Goal: Transaction & Acquisition: Purchase product/service

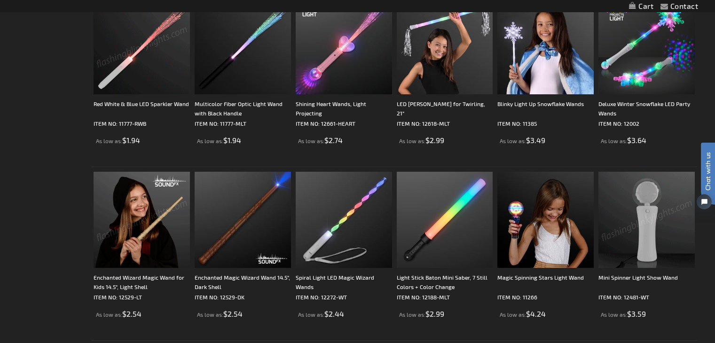
scroll to position [611, 0]
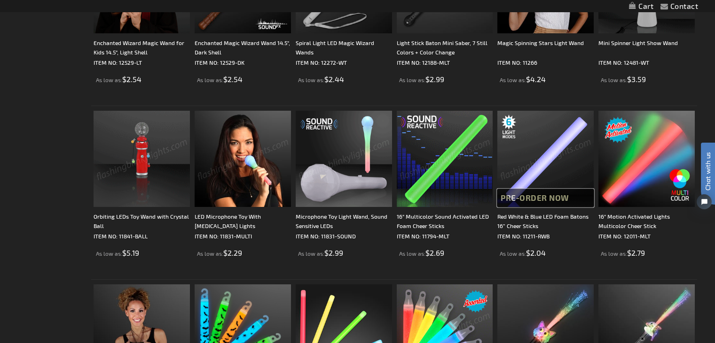
click at [569, 197] on span "Pre-Order Now" at bounding box center [534, 197] width 69 height 9
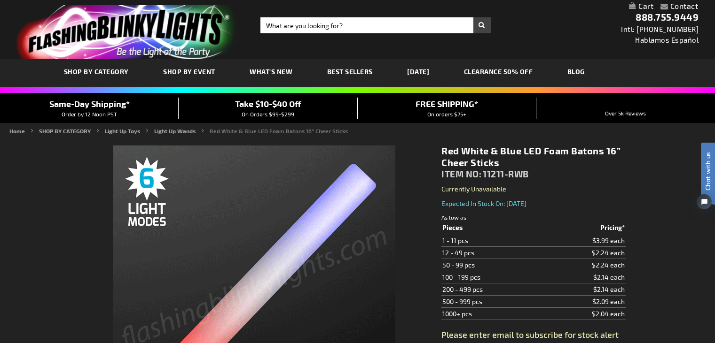
click at [613, 49] on div "Toggle Nav Search Search Search 888.755.9449 Intl: [PHONE_NUMBER] Hablamos Espa…" at bounding box center [357, 29] width 715 height 59
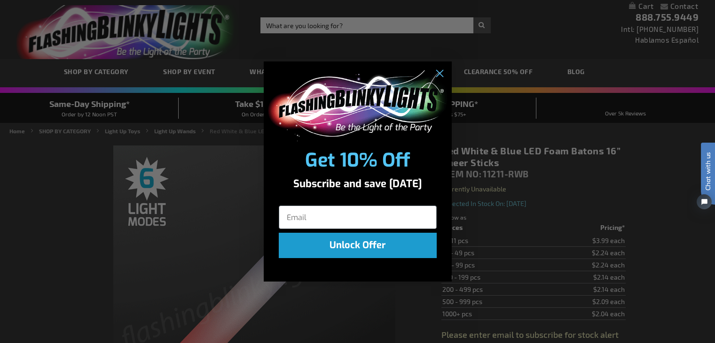
type input "5643"
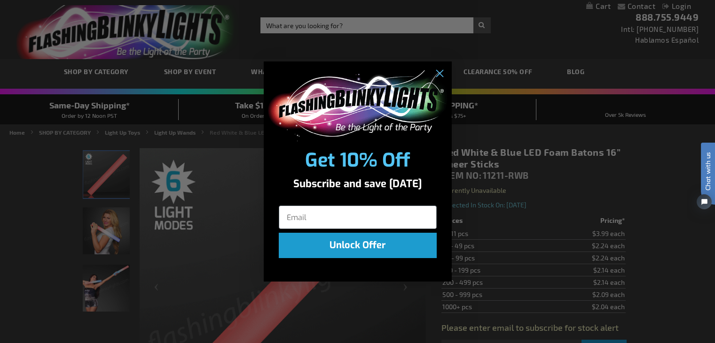
click at [23, 112] on div "Close dialog Get 10% Off Subscribe and save [DATE] Unlock Offer Submit" at bounding box center [357, 171] width 715 height 343
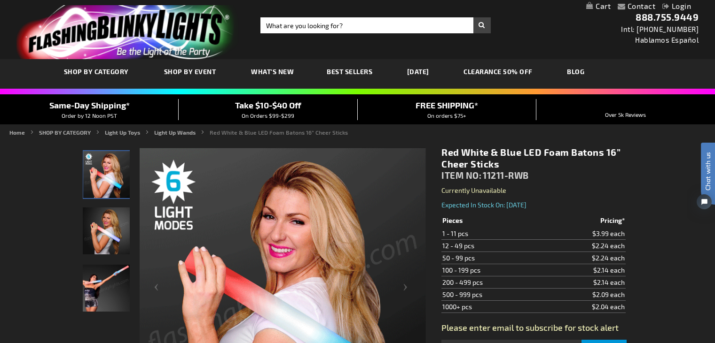
click at [18, 109] on div "Same-Day Shipping* Order by 12 Noon PST" at bounding box center [89, 109] width 179 height 21
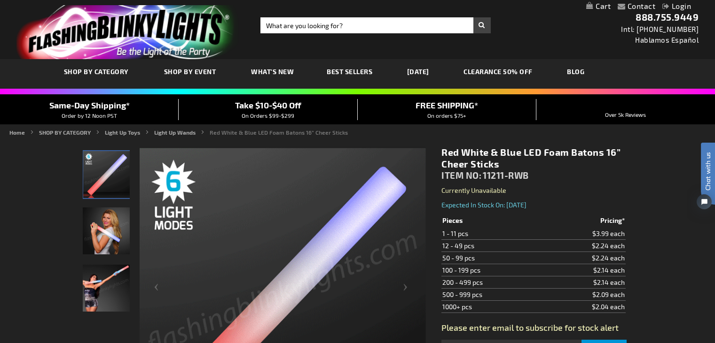
click at [23, 111] on div "Same-Day Shipping* Order by 12 Noon PST" at bounding box center [89, 109] width 179 height 21
click at [43, 109] on div "Same-Day Shipping* Order by 12 Noon PST" at bounding box center [89, 109] width 179 height 21
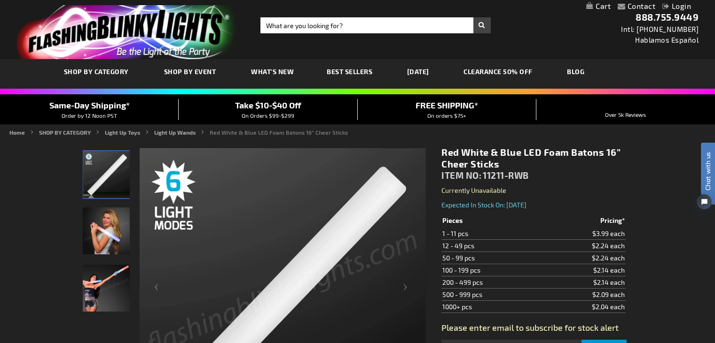
click at [16, 111] on div "Same-Day Shipping* Order by 12 Noon PST" at bounding box center [89, 109] width 179 height 21
click at [23, 110] on div "Same-Day Shipping* Order by 12 Noon PST" at bounding box center [89, 109] width 179 height 21
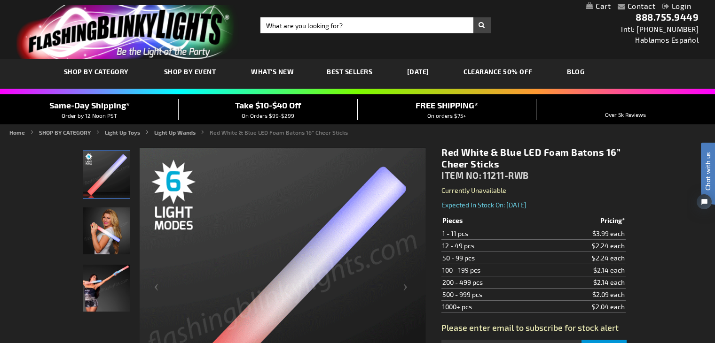
click at [15, 112] on div "Same-Day Shipping* Order by 12 Noon PST" at bounding box center [89, 109] width 179 height 21
click at [19, 109] on div "Same-Day Shipping* Order by 12 Noon PST" at bounding box center [89, 109] width 179 height 21
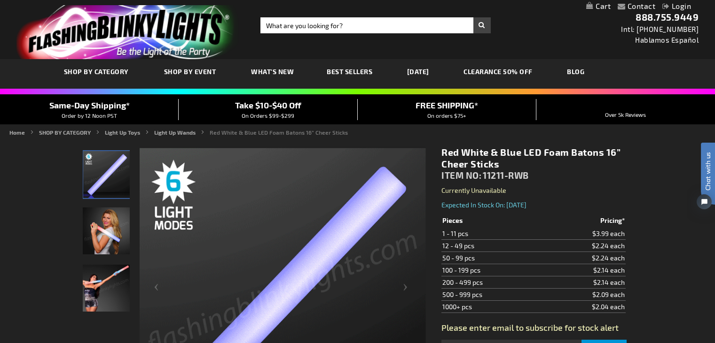
click at [624, 41] on div "Toggle Nav Search Search × Search 888.755.9449 Intl: [PHONE_NUMBER] Hablamos Es…" at bounding box center [357, 29] width 715 height 59
